Goal: Find specific page/section: Find specific page/section

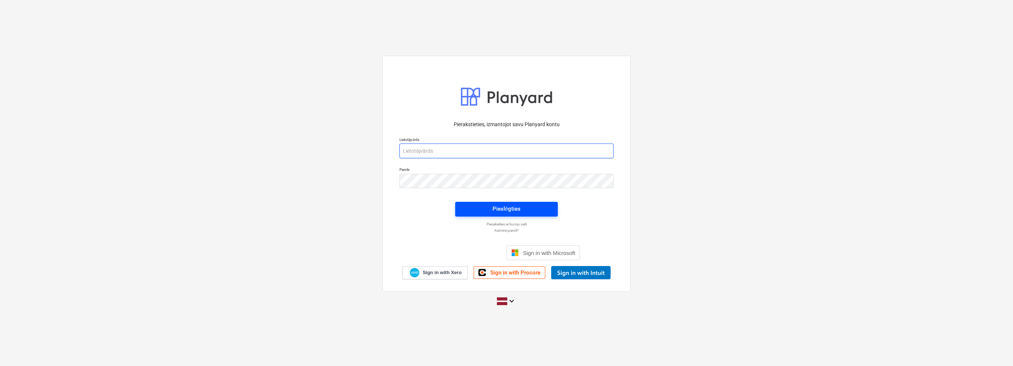
type input "[EMAIL_ADDRESS][DOMAIN_NAME]"
click at [493, 210] on div "Pieslēgties" at bounding box center [507, 209] width 28 height 10
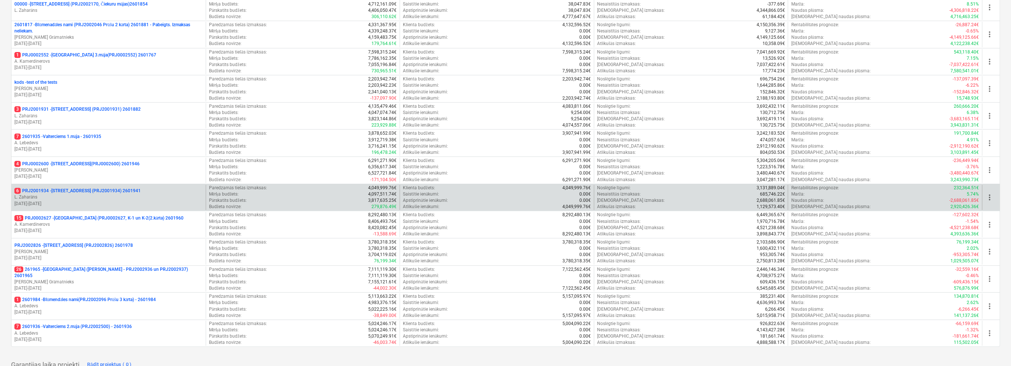
scroll to position [185, 0]
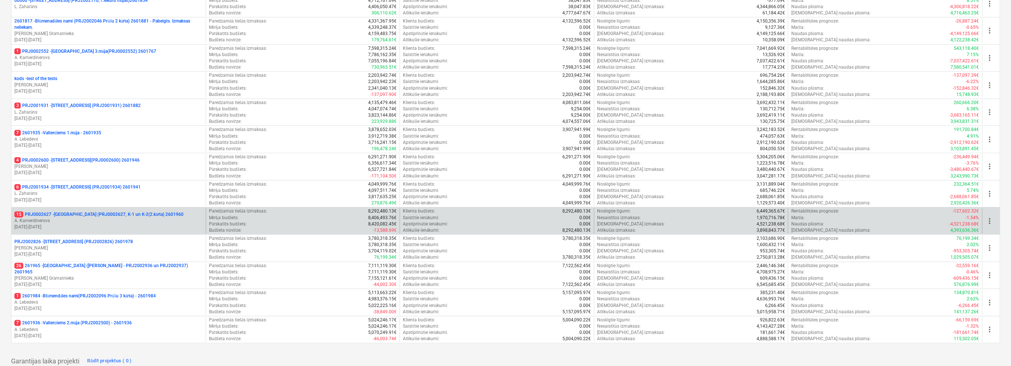
click at [135, 218] on p "A. Kamerdinerovs" at bounding box center [108, 221] width 188 height 6
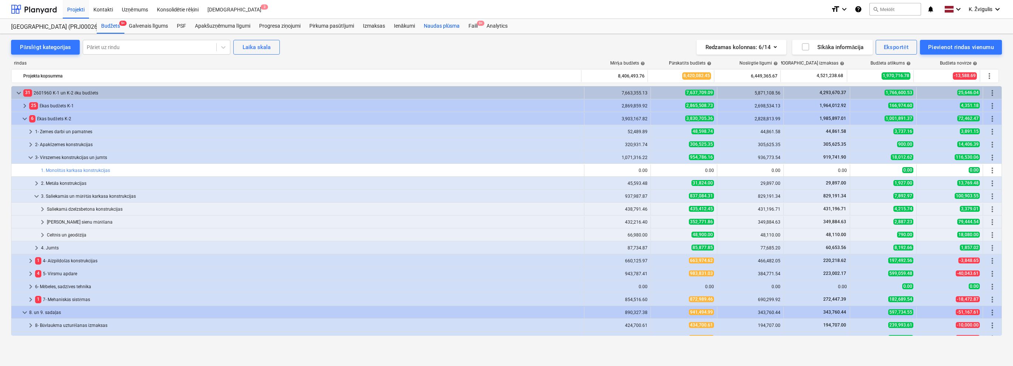
click at [434, 25] on div "Naudas plūsma" at bounding box center [441, 26] width 45 height 15
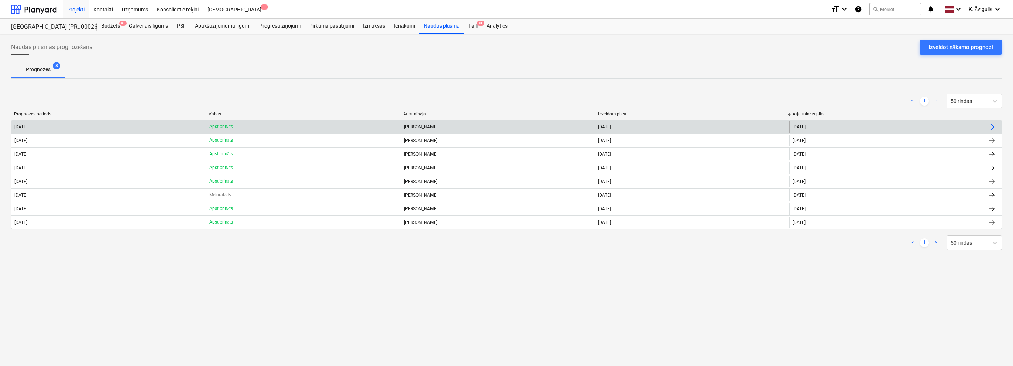
click at [340, 125] on div "Apstiprināts" at bounding box center [303, 127] width 195 height 12
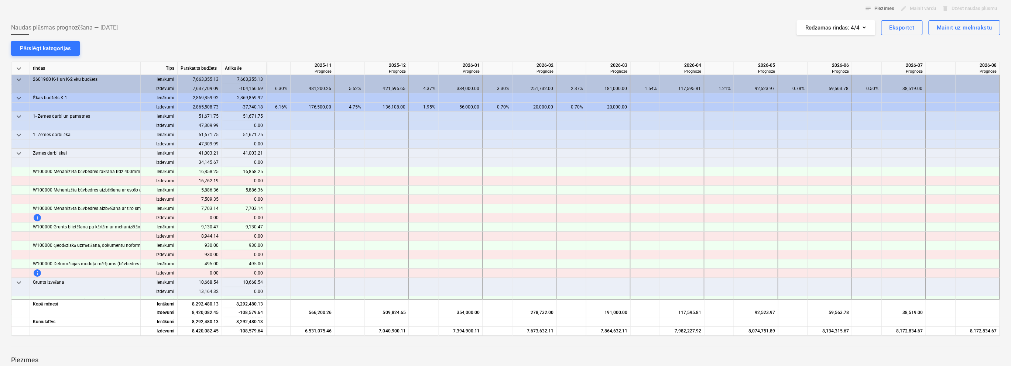
scroll to position [0, 894]
